Goal: Task Accomplishment & Management: Use online tool/utility

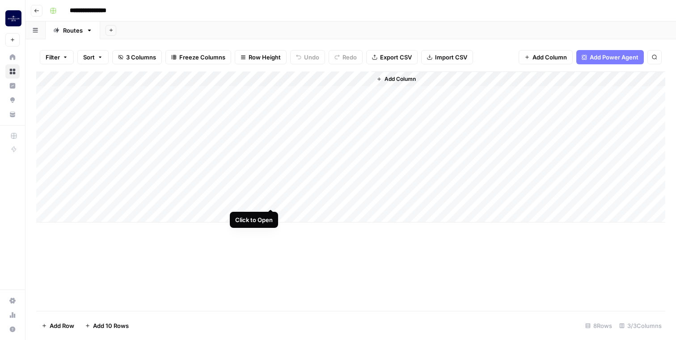
click at [266, 198] on div "Add Column" at bounding box center [350, 147] width 629 height 151
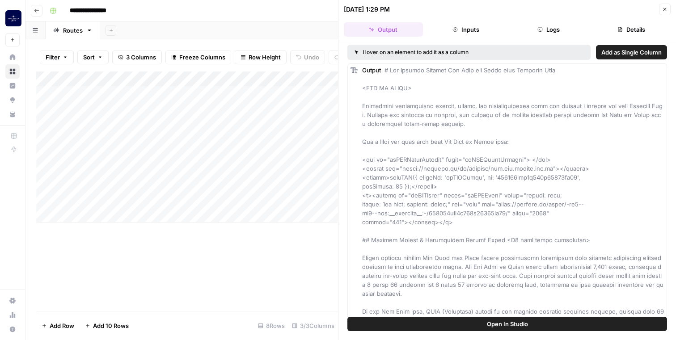
click at [664, 11] on icon "button" at bounding box center [664, 9] width 5 height 5
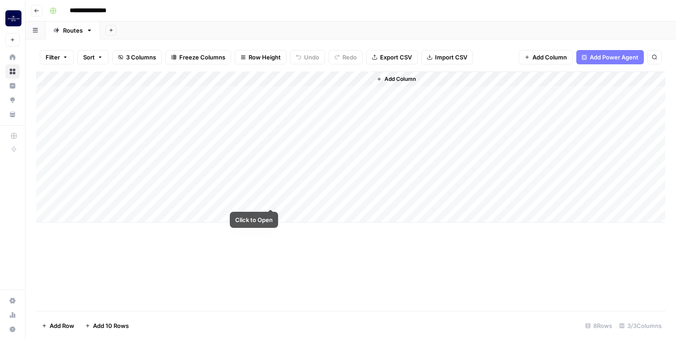
click at [275, 200] on div "Add Column" at bounding box center [350, 147] width 629 height 151
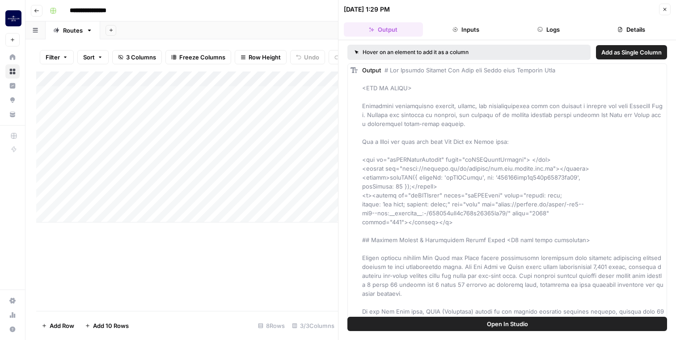
click at [379, 25] on button "Output" at bounding box center [383, 29] width 79 height 14
click at [665, 10] on icon "button" at bounding box center [664, 9] width 5 height 5
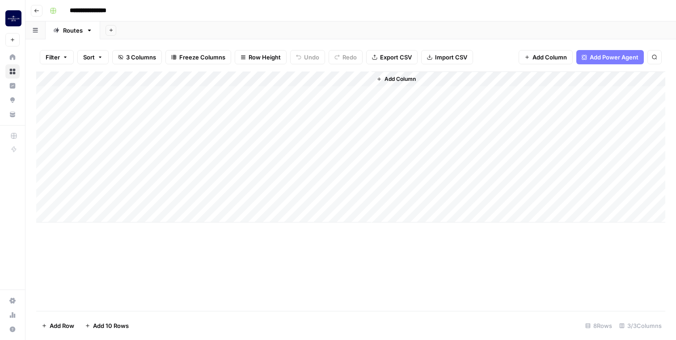
click at [271, 80] on div "Add Column" at bounding box center [350, 147] width 629 height 151
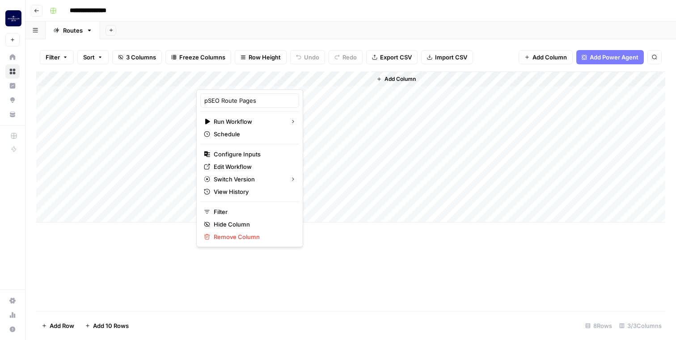
click at [358, 275] on div "Add Column" at bounding box center [350, 192] width 629 height 240
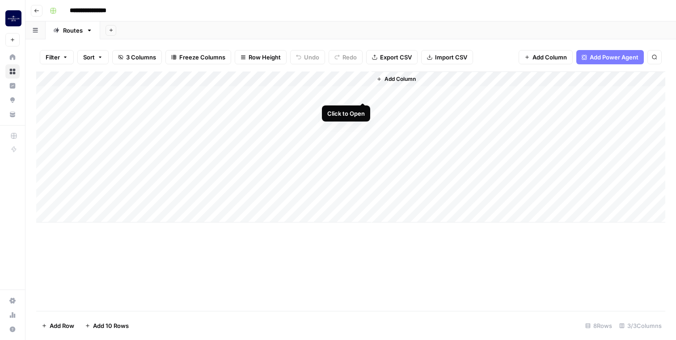
click at [361, 91] on div "Add Column" at bounding box center [350, 147] width 629 height 151
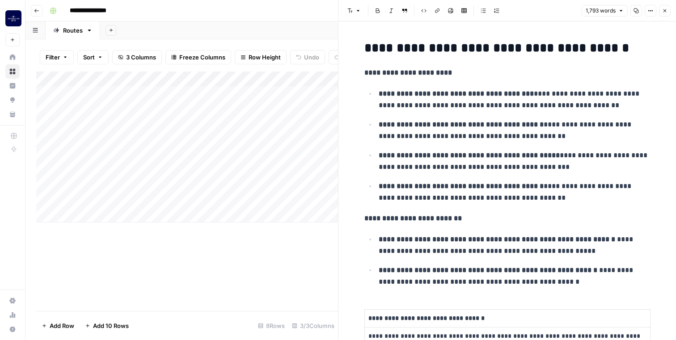
scroll to position [219, 0]
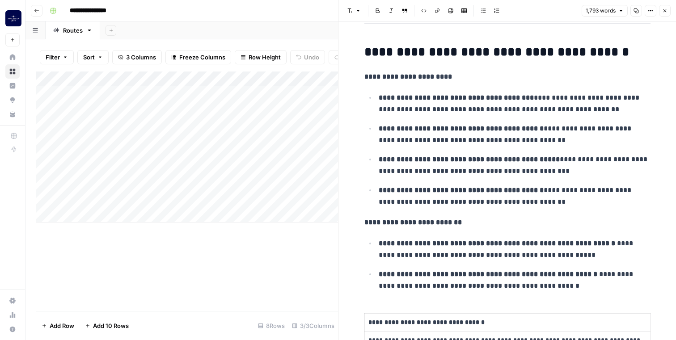
click at [298, 233] on div "Add Column" at bounding box center [187, 192] width 302 height 240
click at [325, 284] on div "Add Column" at bounding box center [187, 192] width 302 height 240
click at [665, 9] on icon "button" at bounding box center [664, 10] width 5 height 5
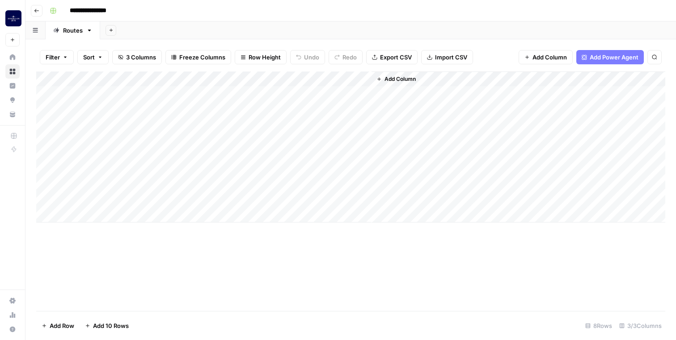
click at [363, 184] on div "Add Column" at bounding box center [350, 147] width 629 height 151
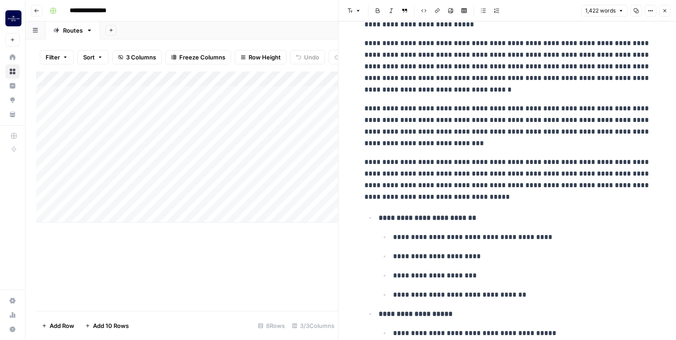
scroll to position [765, 0]
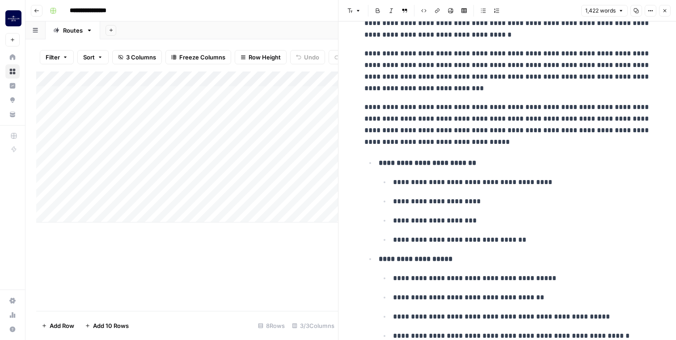
click at [663, 10] on icon "button" at bounding box center [664, 10] width 5 height 5
